Goal: Information Seeking & Learning: Learn about a topic

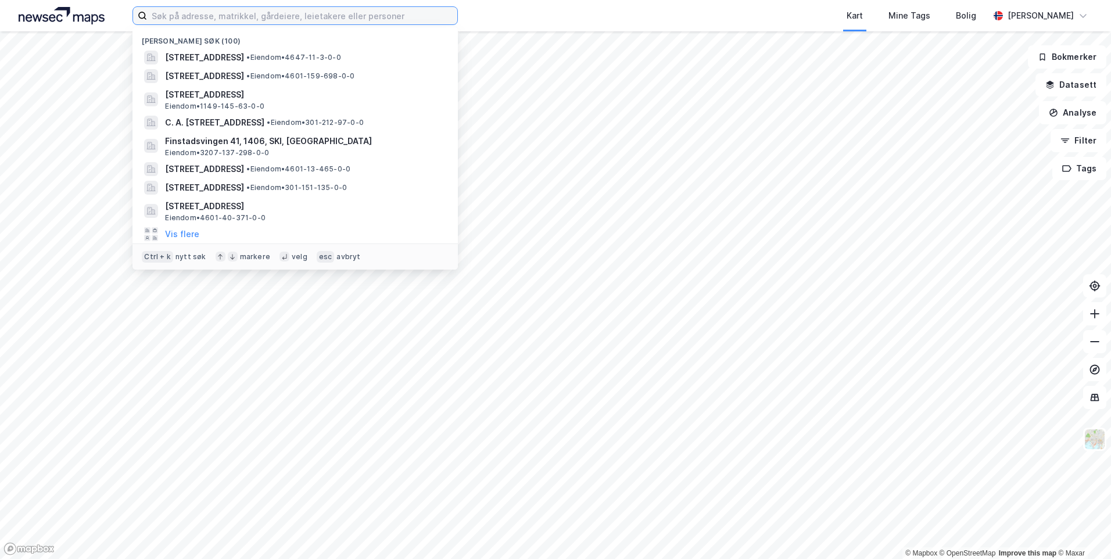
click at [315, 16] on input at bounding box center [302, 15] width 310 height 17
paste input "[STREET_ADDRESS]"
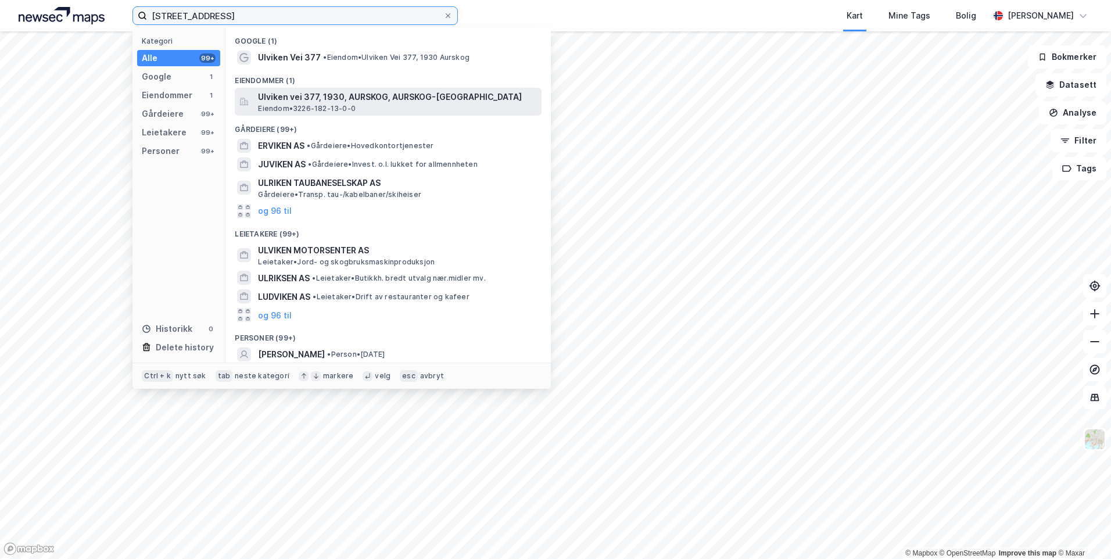
type input "[STREET_ADDRESS]"
click at [322, 100] on span "Ulviken vei 377, 1930, AURSKOG, AURSKOG-[GEOGRAPHIC_DATA]" at bounding box center [397, 97] width 279 height 14
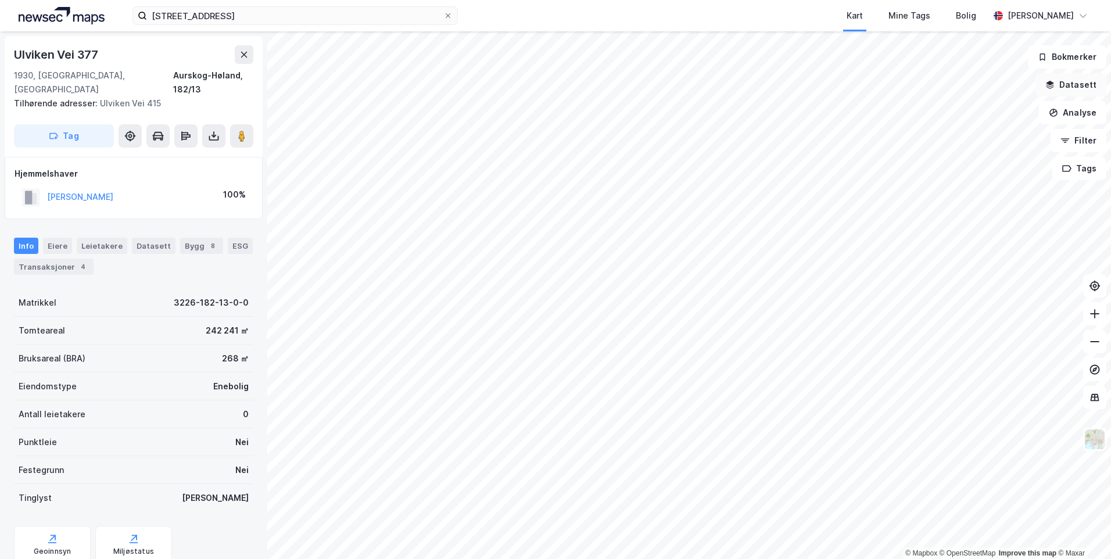
click at [1076, 92] on button "Datasett" at bounding box center [1071, 84] width 71 height 23
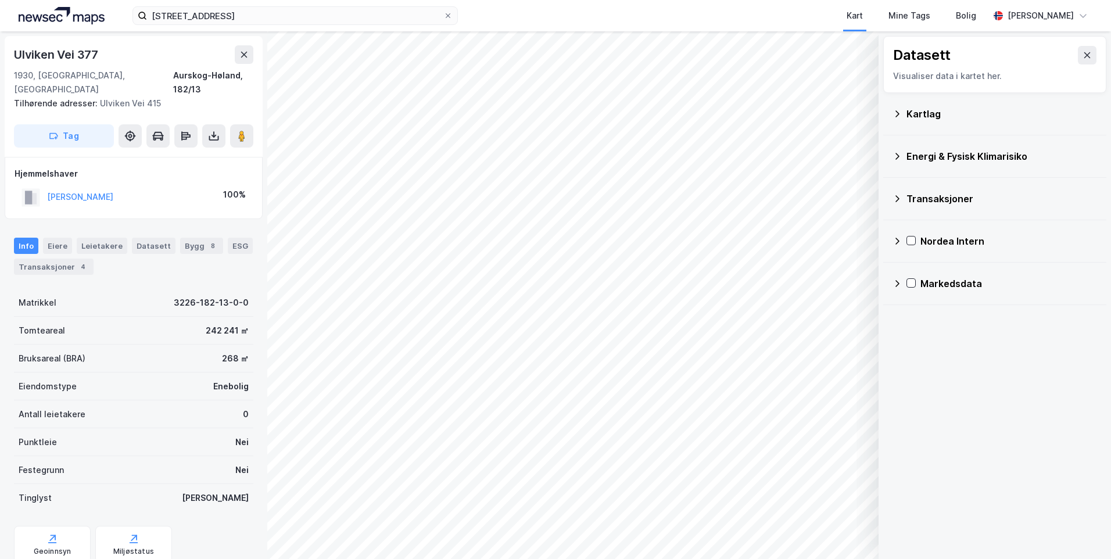
click at [896, 152] on icon at bounding box center [897, 156] width 9 height 9
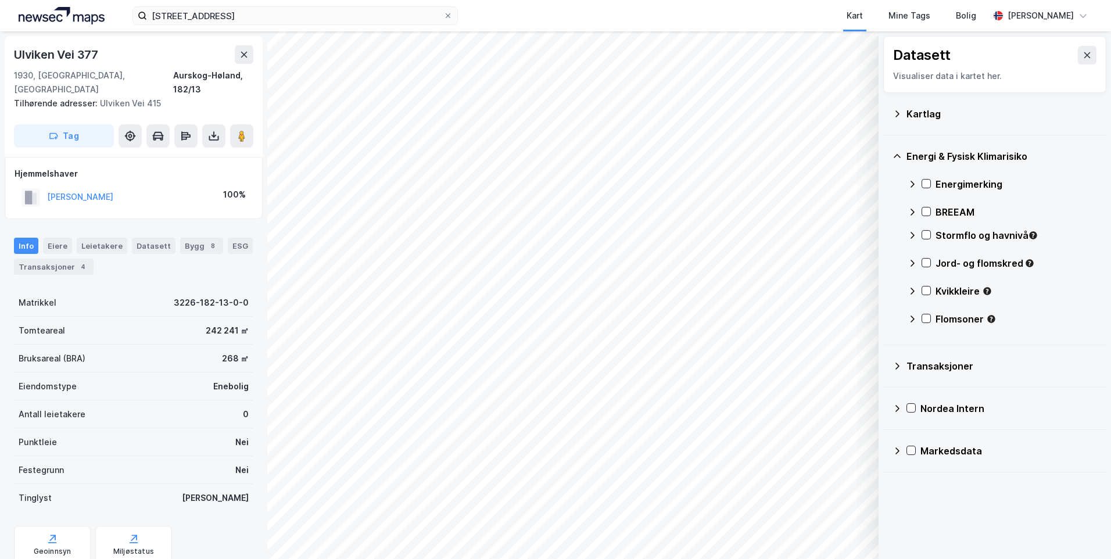
click at [897, 152] on icon at bounding box center [897, 156] width 9 height 9
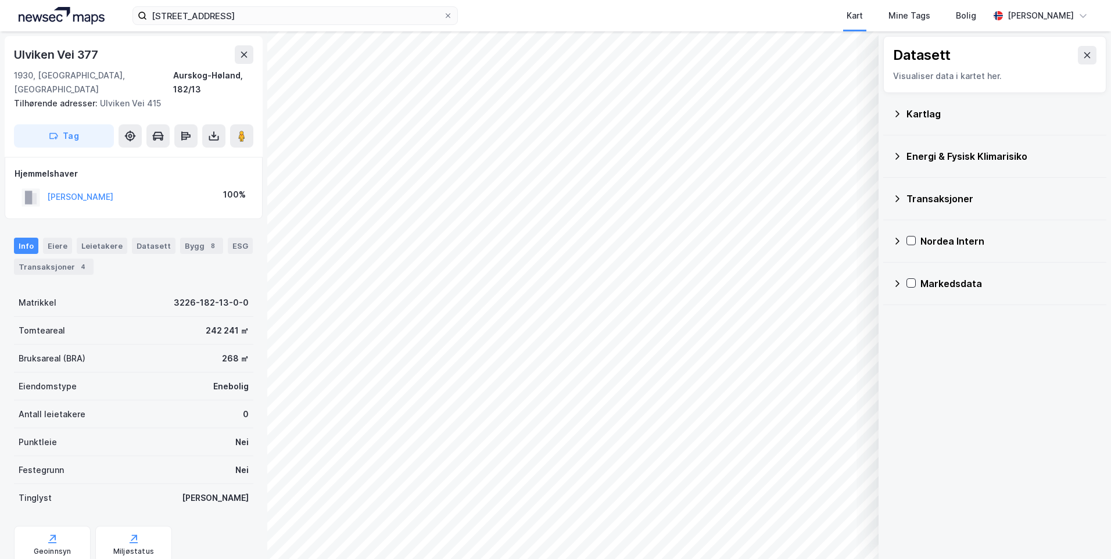
click at [897, 152] on icon at bounding box center [897, 156] width 9 height 9
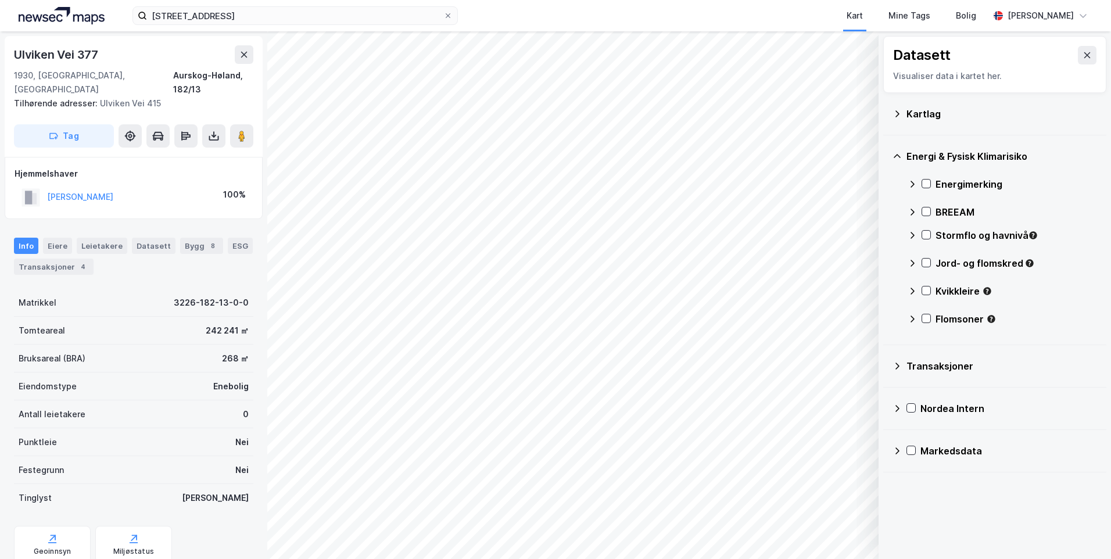
click at [896, 111] on icon at bounding box center [897, 113] width 9 height 9
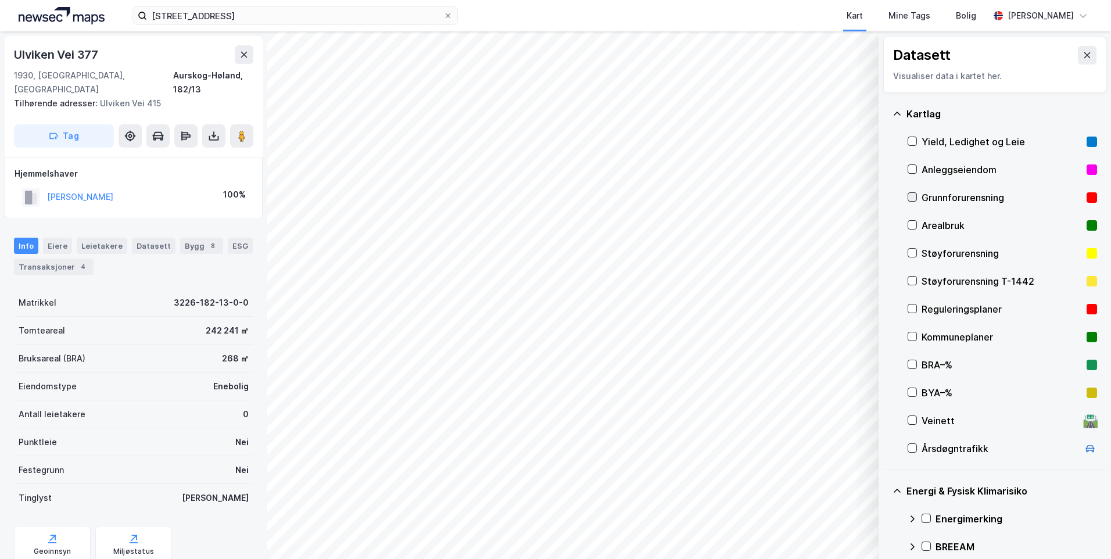
click at [911, 196] on icon at bounding box center [912, 197] width 8 height 8
click at [896, 112] on icon at bounding box center [897, 113] width 9 height 9
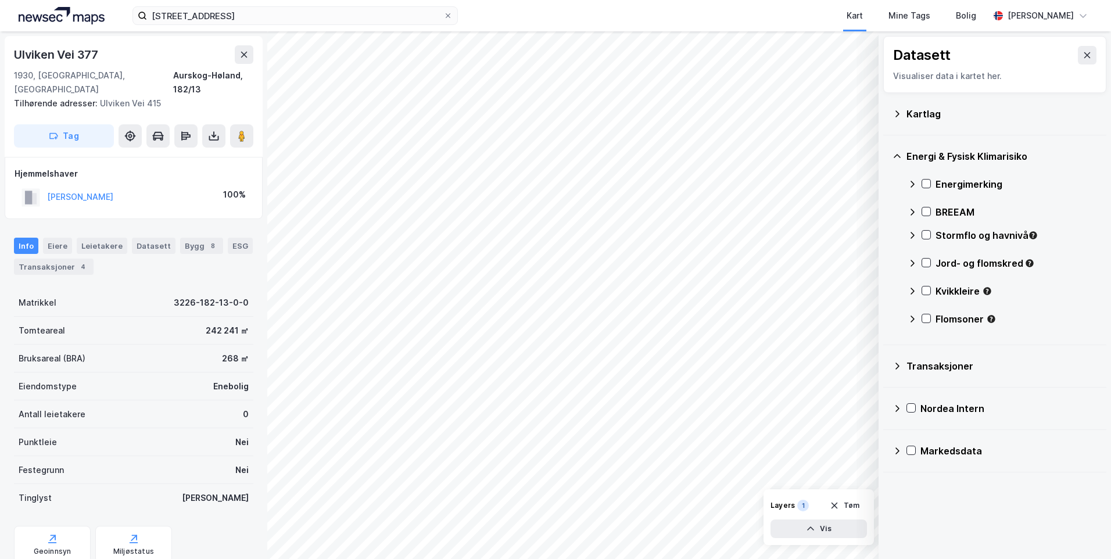
click at [906, 113] on div "Kartlag" at bounding box center [995, 114] width 205 height 28
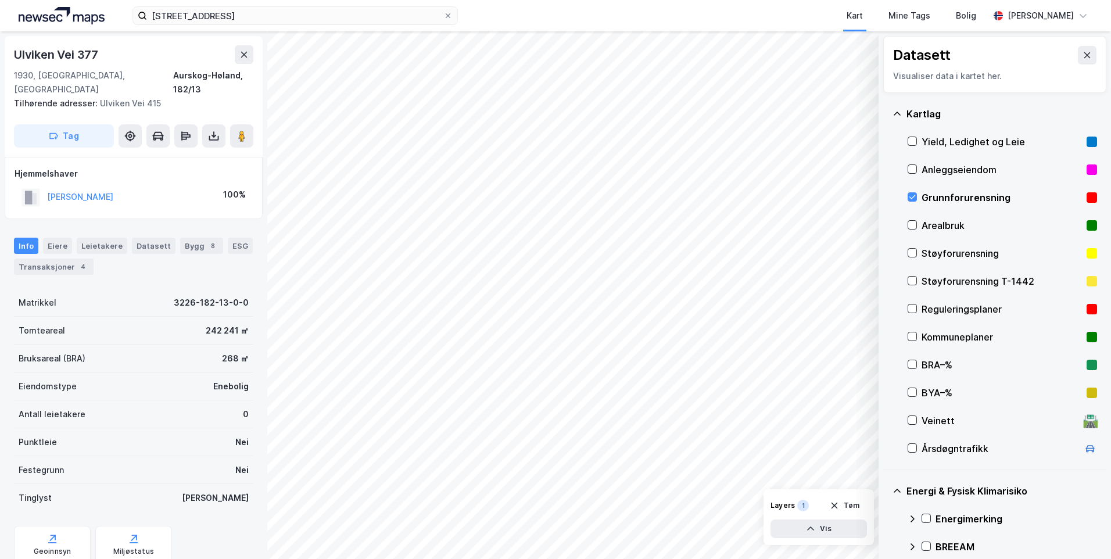
click at [906, 113] on div "Kartlag" at bounding box center [995, 114] width 205 height 28
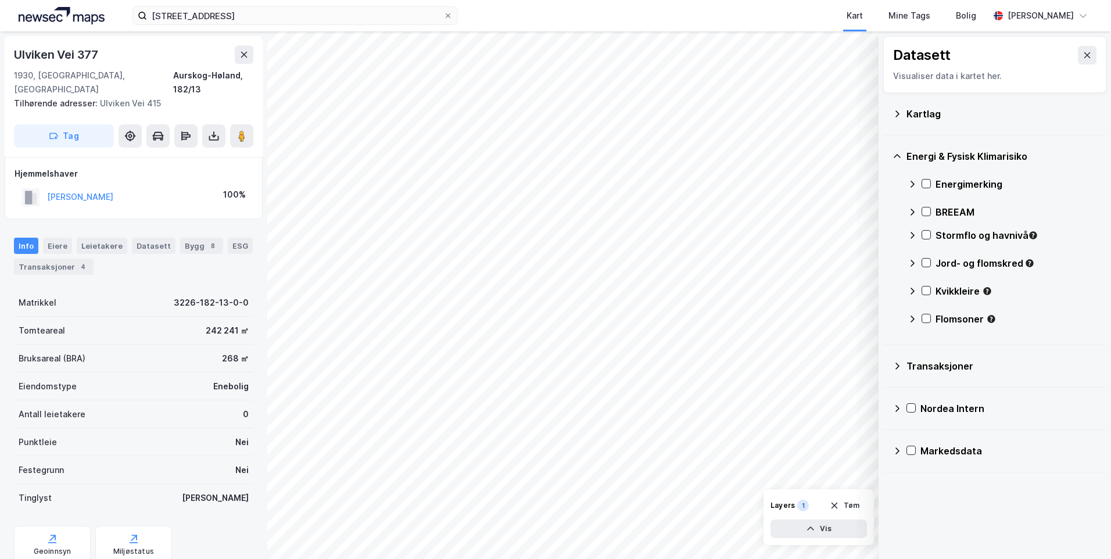
click at [915, 183] on icon at bounding box center [912, 184] width 9 height 9
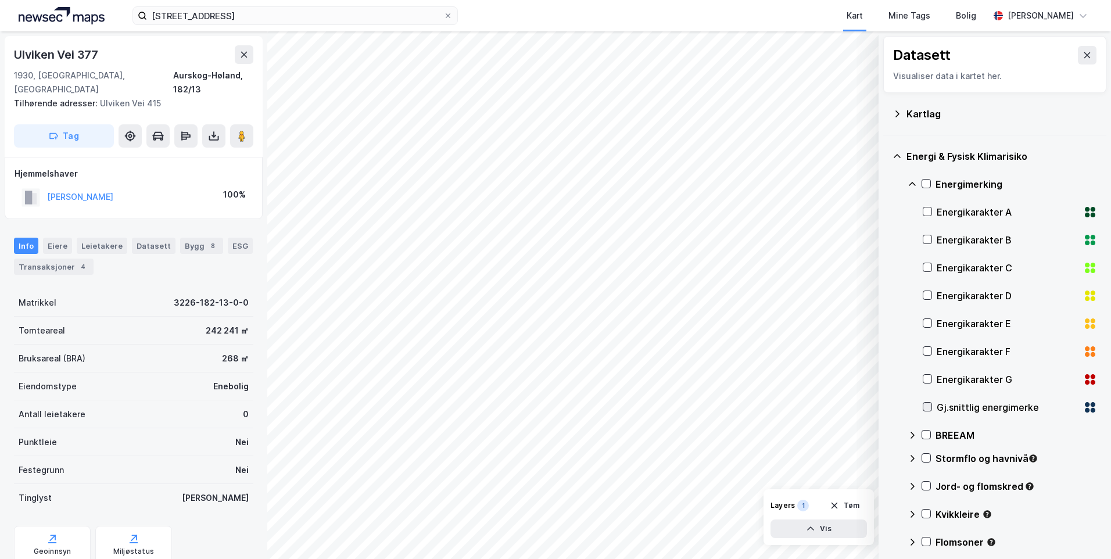
click at [925, 408] on icon at bounding box center [927, 407] width 8 height 8
click at [908, 182] on icon at bounding box center [912, 184] width 9 height 9
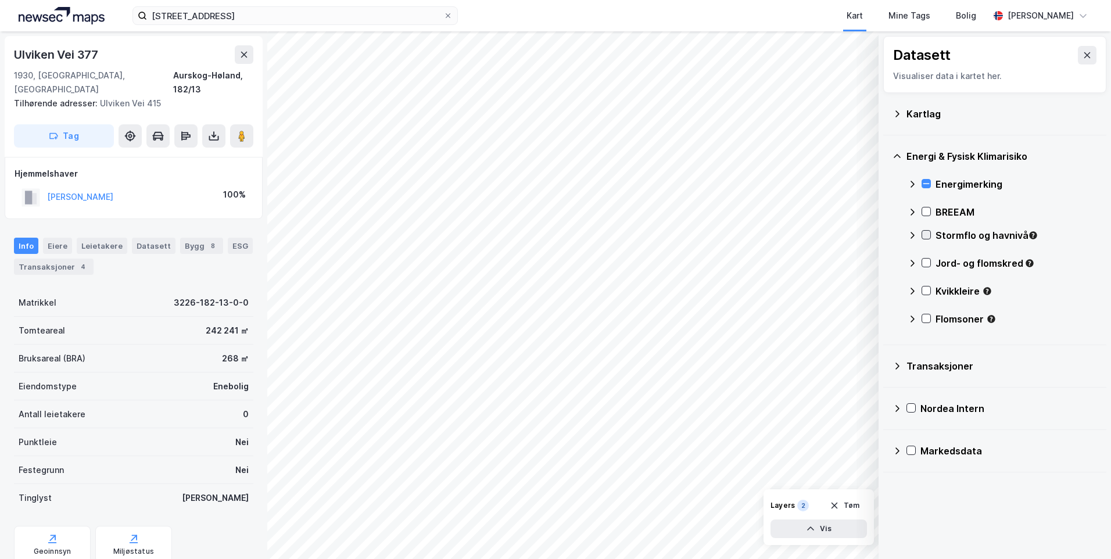
click at [924, 237] on icon at bounding box center [926, 235] width 8 height 8
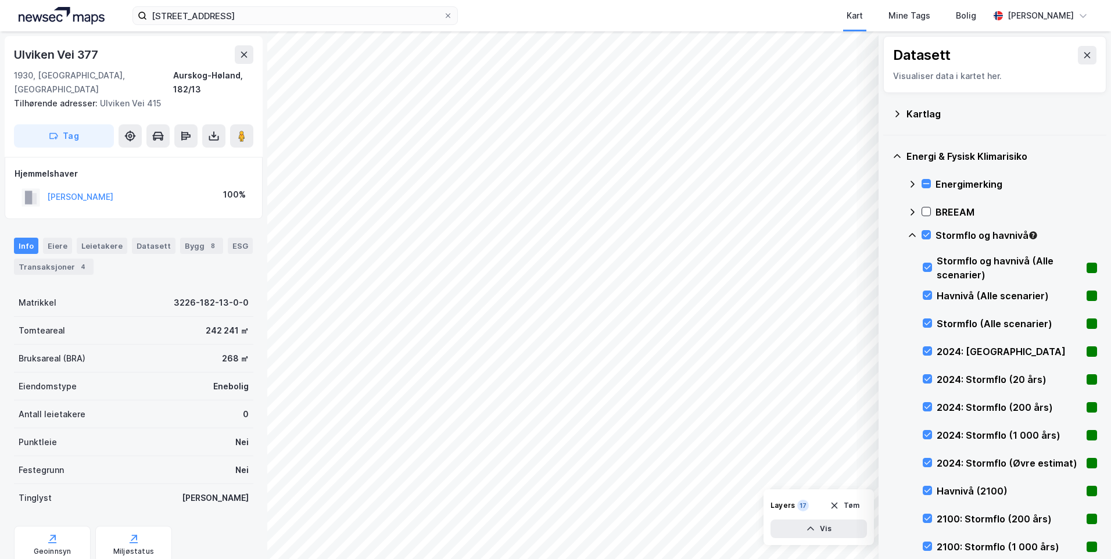
click at [910, 232] on icon at bounding box center [912, 235] width 9 height 9
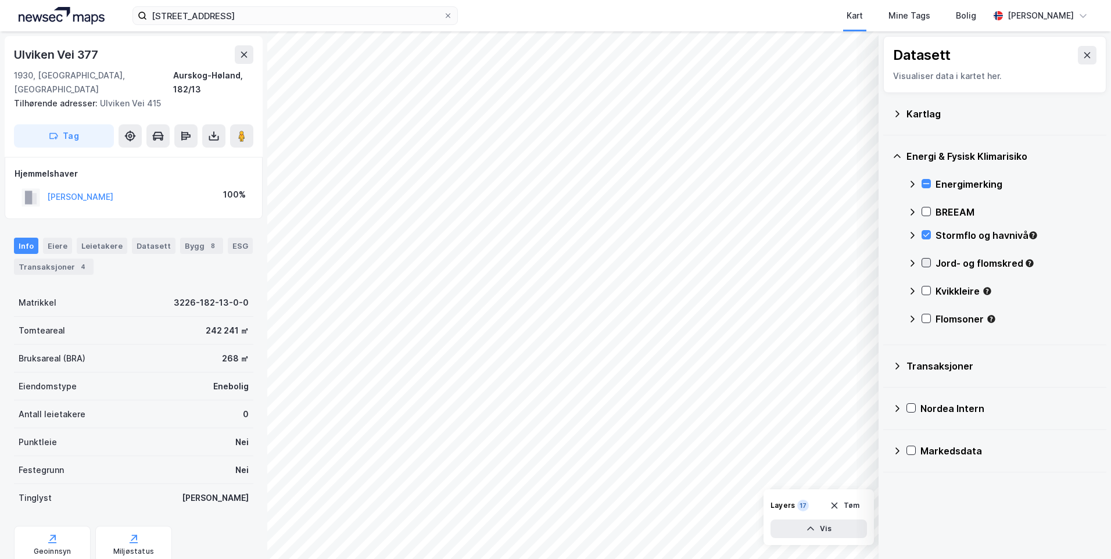
click at [928, 264] on icon at bounding box center [926, 263] width 8 height 8
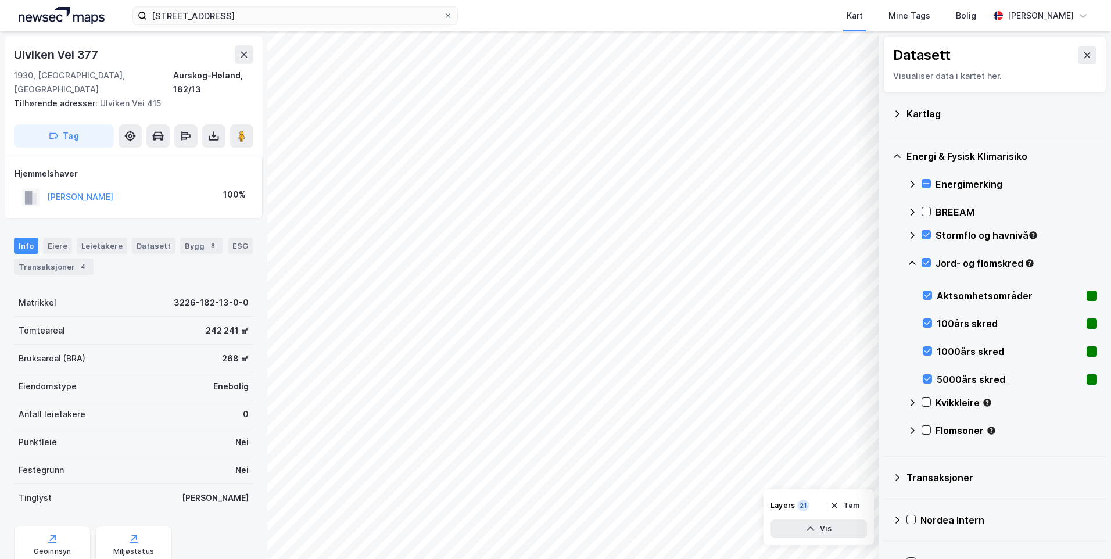
click at [521, 8] on div "Kart Mine Tags Bolig" at bounding box center [751, 15] width 475 height 31
click at [915, 263] on icon at bounding box center [912, 263] width 9 height 9
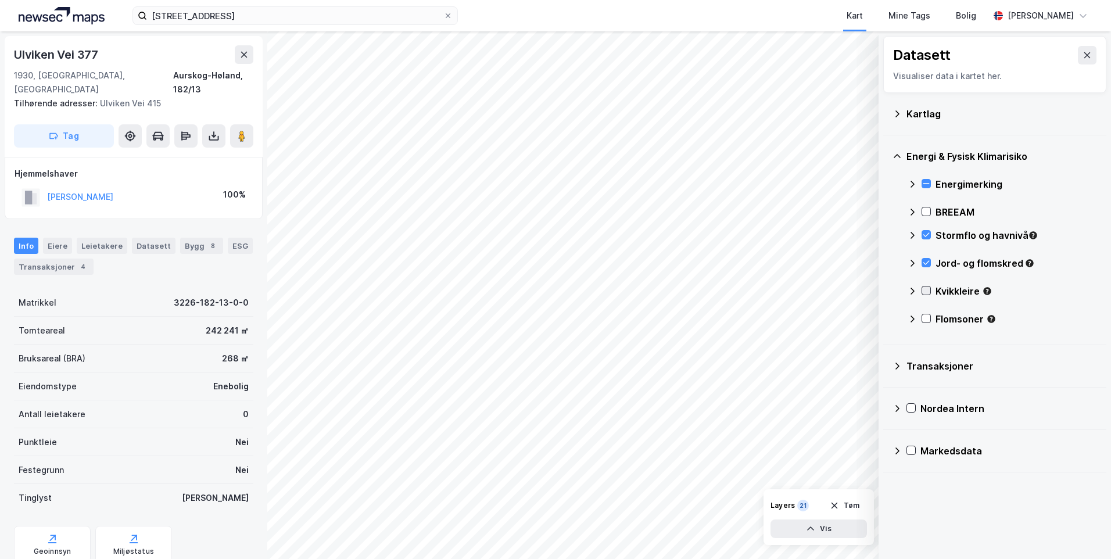
click at [927, 295] on div at bounding box center [926, 290] width 9 height 9
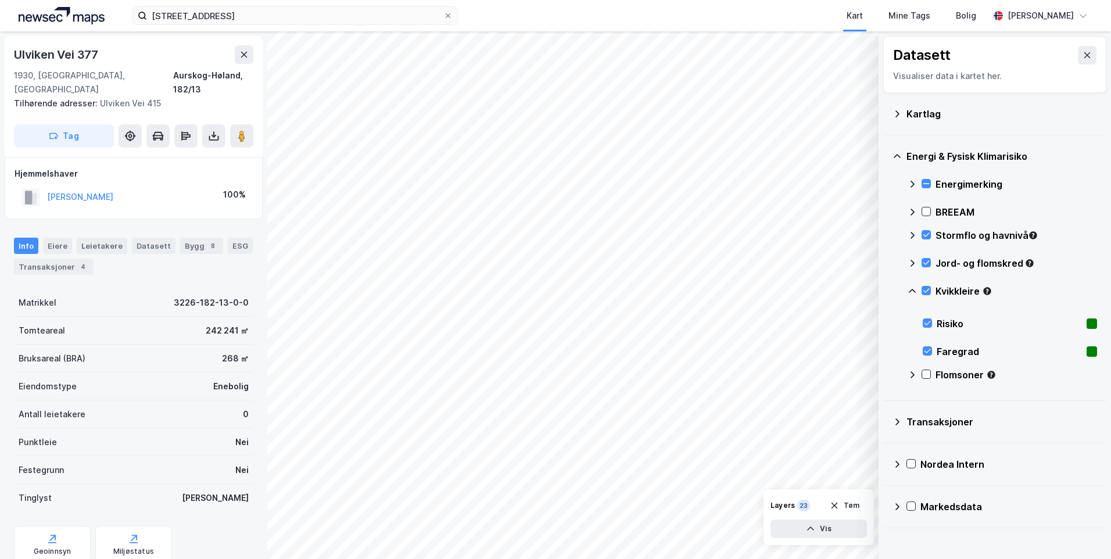
click at [912, 288] on icon at bounding box center [912, 290] width 9 height 9
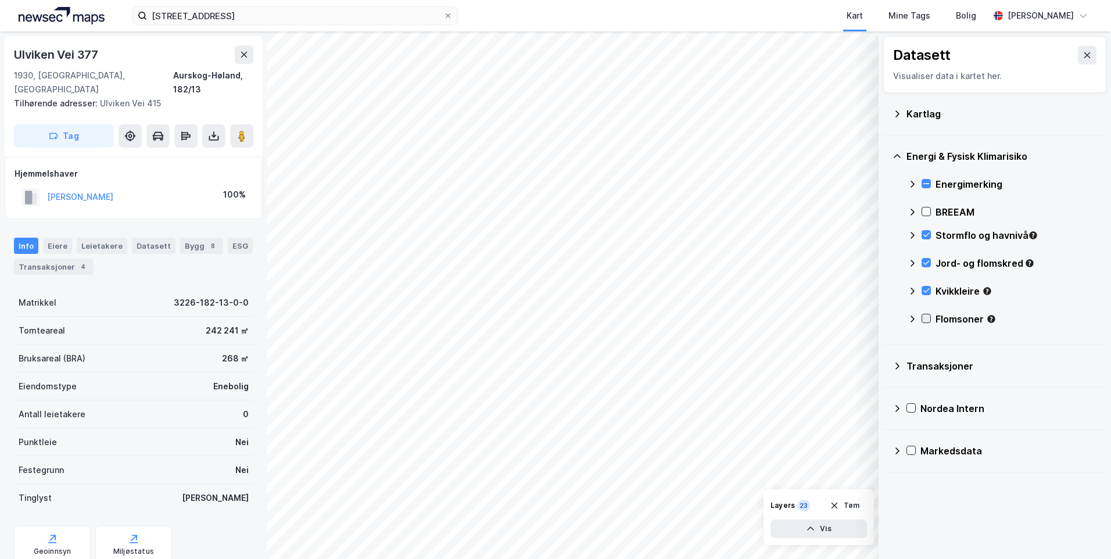
click at [926, 317] on icon at bounding box center [926, 318] width 8 height 8
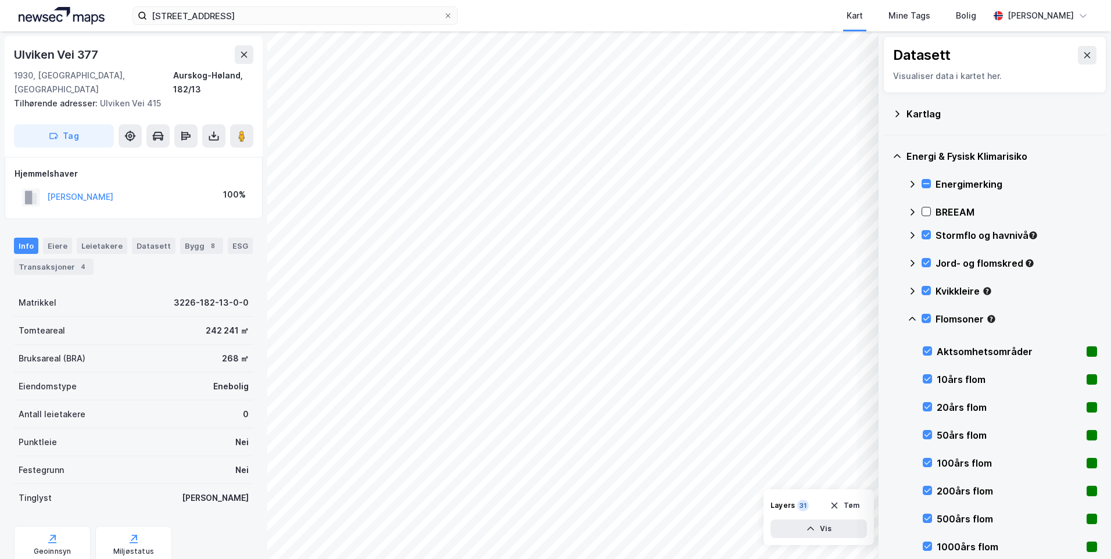
click at [911, 319] on icon at bounding box center [912, 318] width 9 height 9
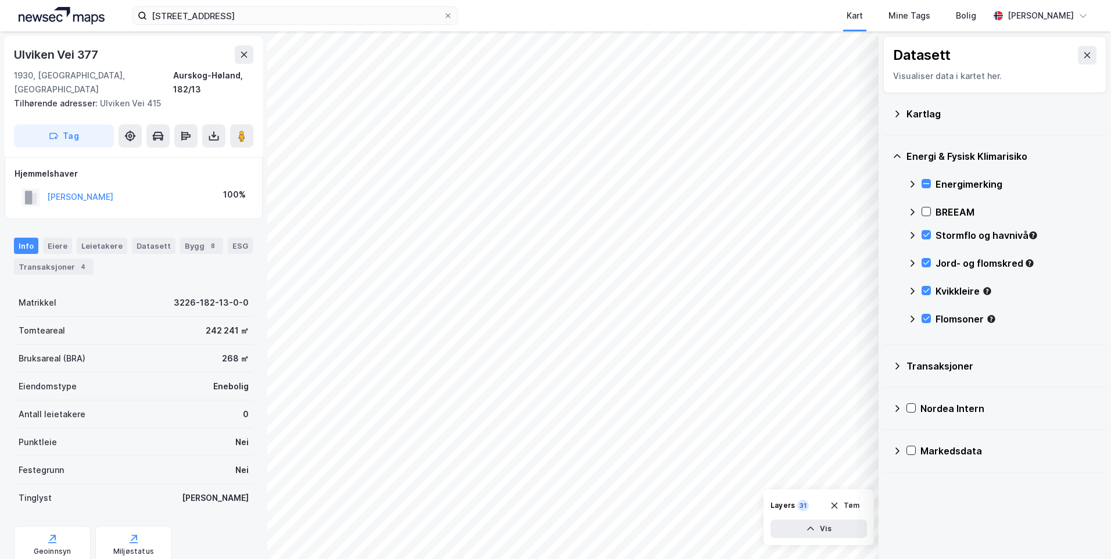
click at [911, 319] on icon at bounding box center [912, 318] width 9 height 9
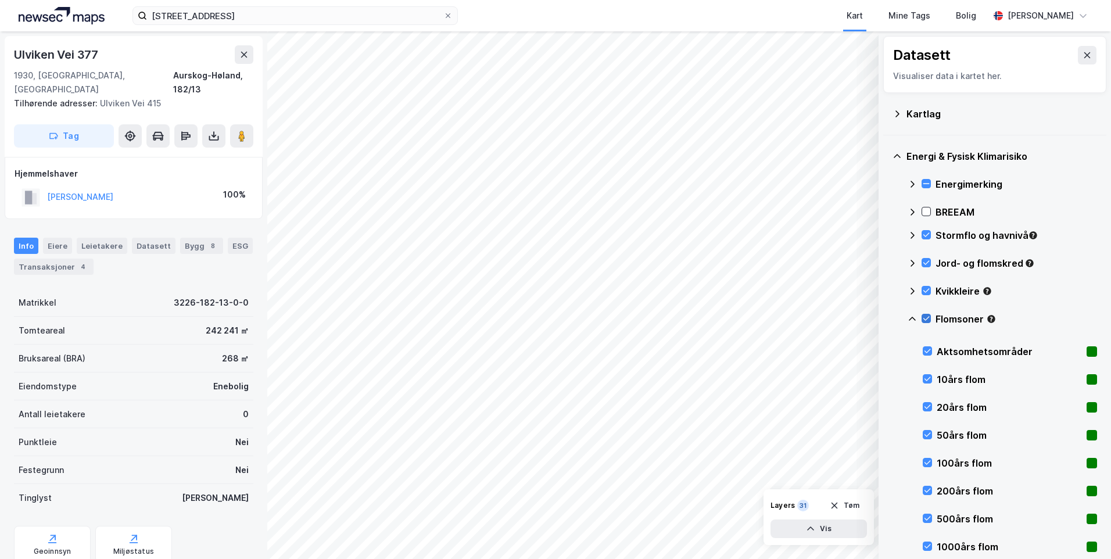
click at [926, 314] on div at bounding box center [926, 318] width 9 height 9
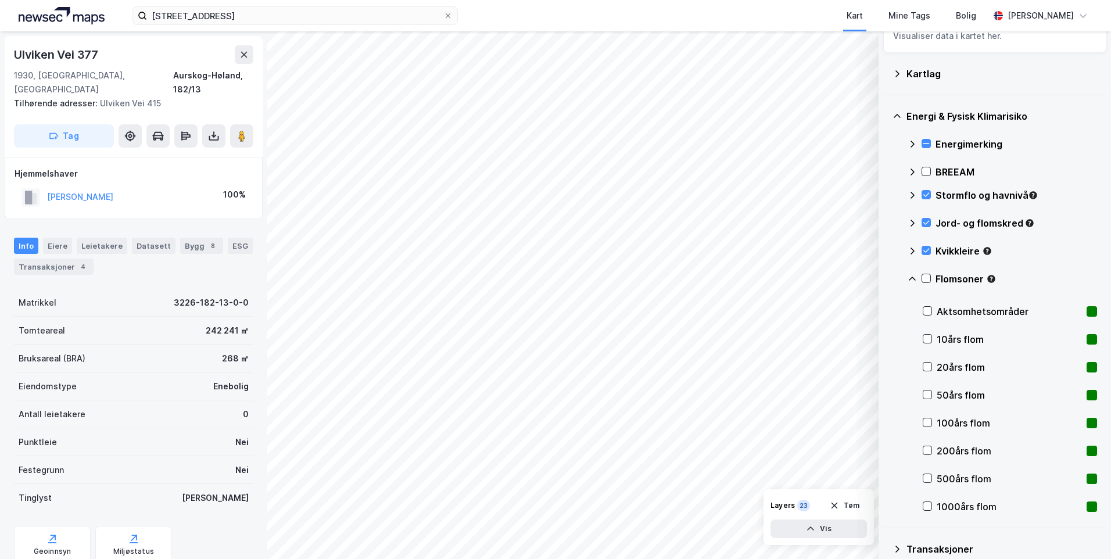
scroll to position [40, 0]
click at [926, 505] on icon at bounding box center [927, 506] width 8 height 8
click at [925, 313] on icon at bounding box center [927, 311] width 8 height 8
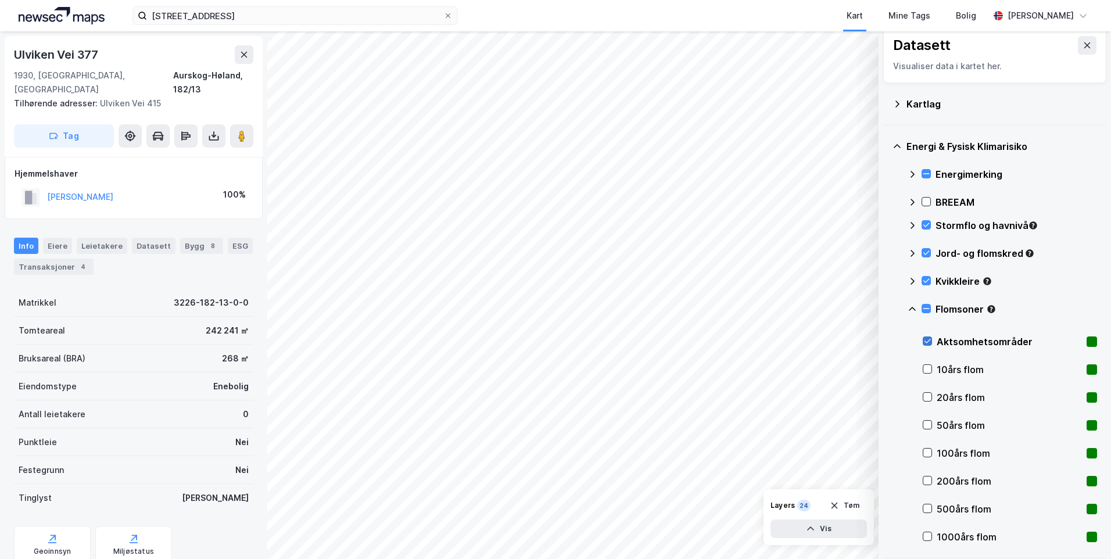
scroll to position [0, 0]
